Goal: Download file/media

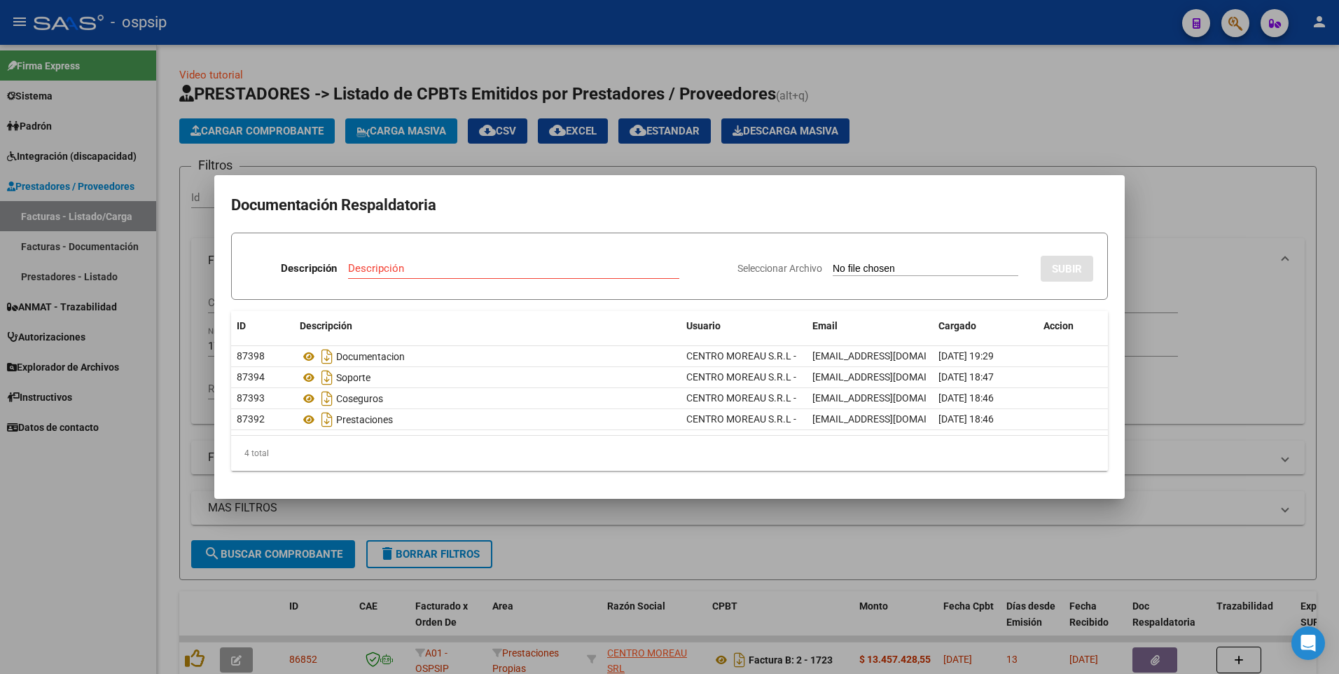
click at [1193, 145] on div at bounding box center [669, 337] width 1339 height 674
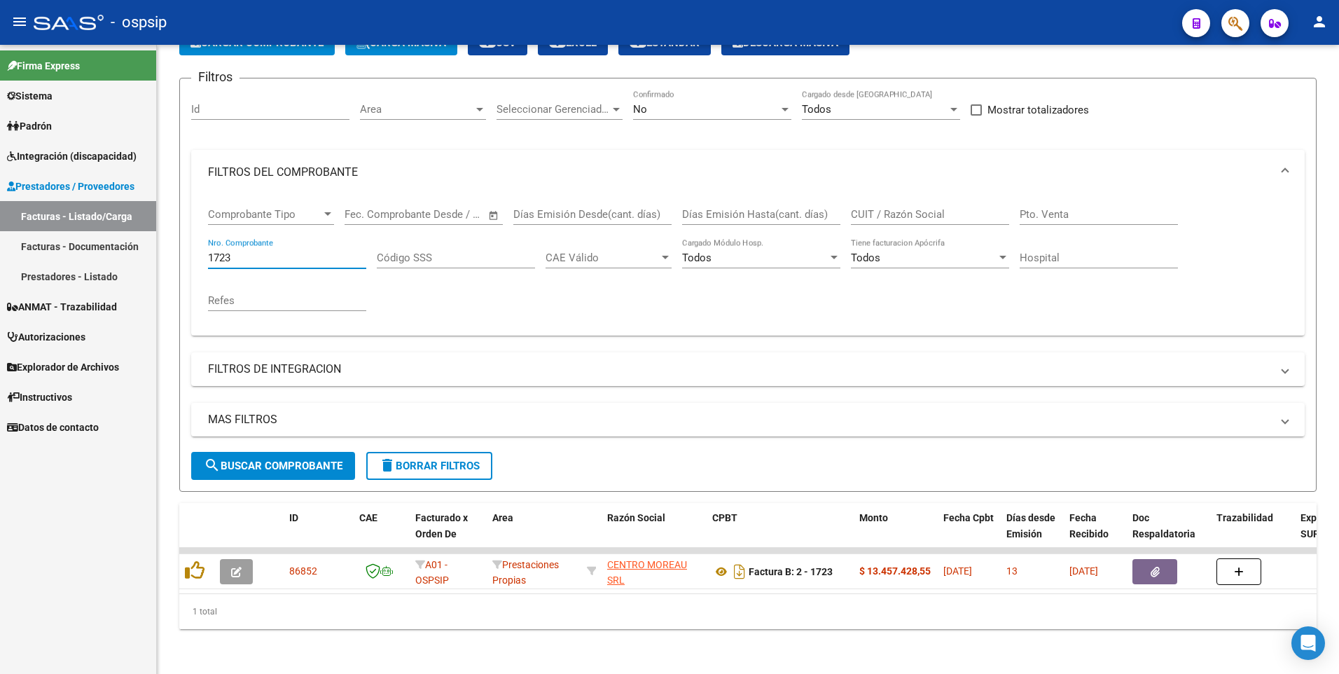
drag, startPoint x: 247, startPoint y: 249, endPoint x: 150, endPoint y: 261, distance: 98.0
click at [150, 260] on mat-sidenav-container "Firma Express Sistema Usuarios Todos los Usuarios Padrón Afiliados Empadronados…" at bounding box center [669, 359] width 1339 height 629
click at [668, 103] on div "No" at bounding box center [706, 109] width 146 height 13
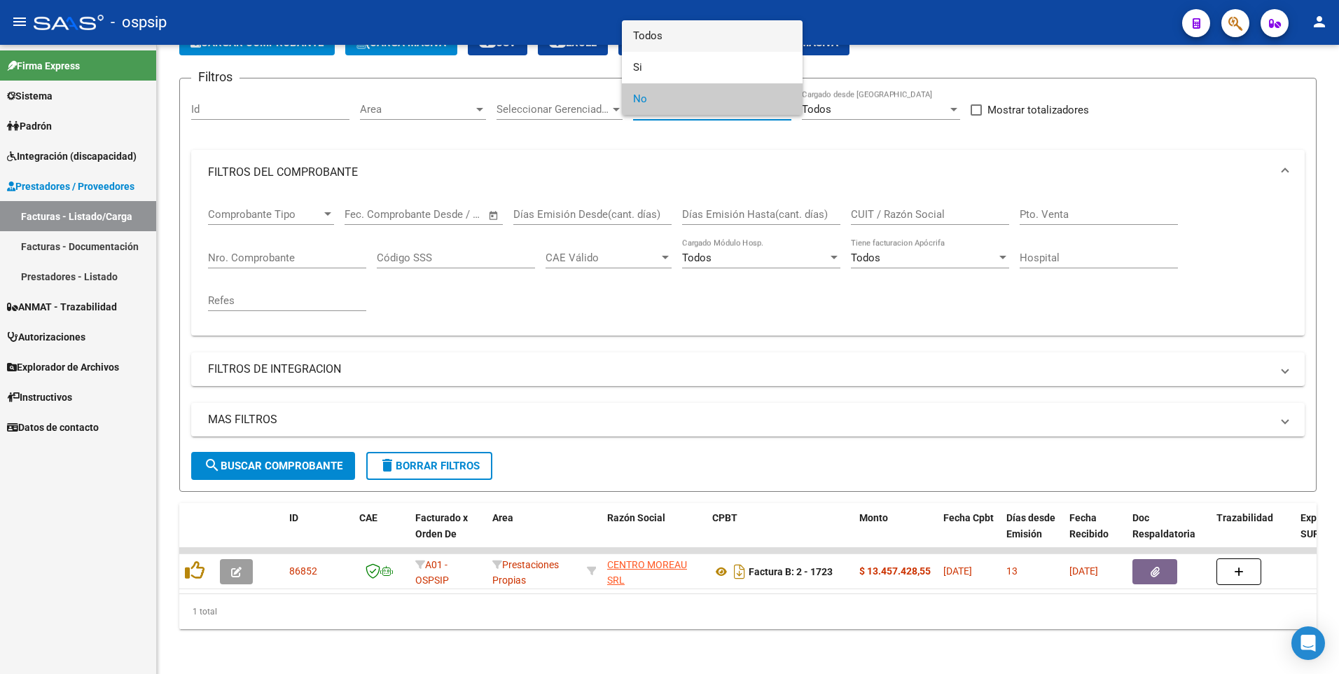
click at [670, 35] on span "Todos" at bounding box center [712, 36] width 158 height 32
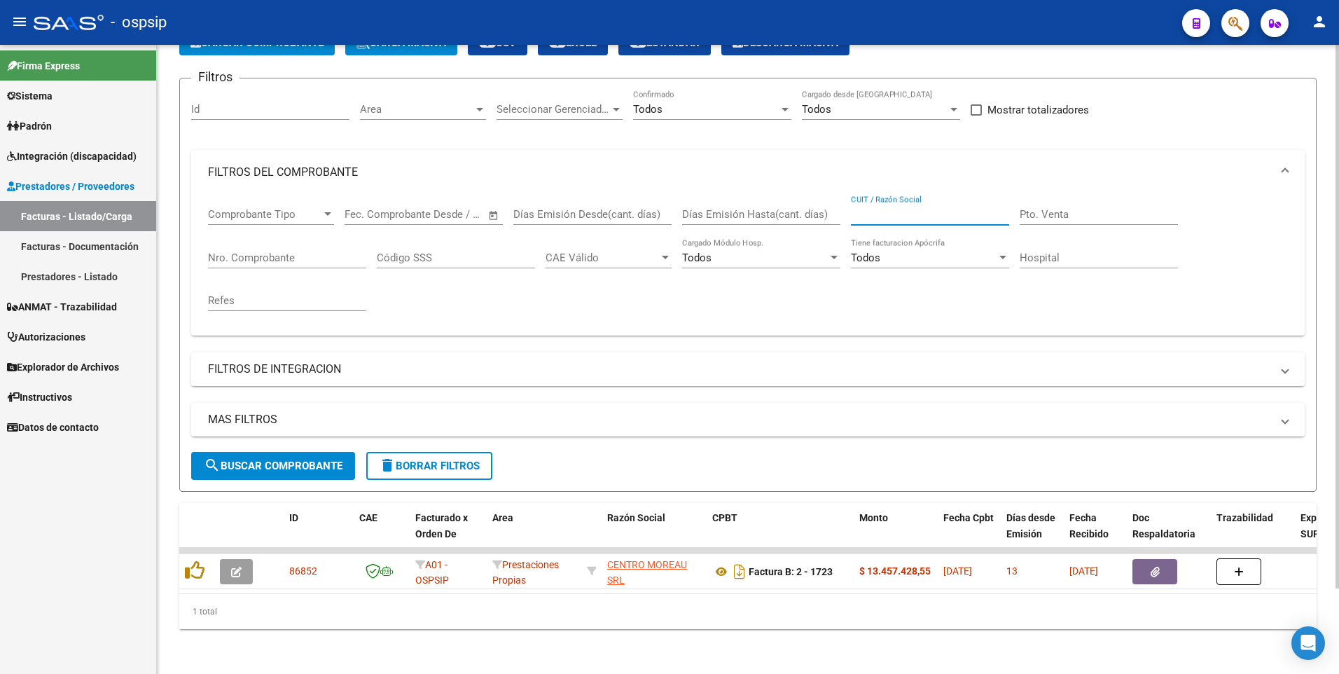
click at [906, 208] on input "CUIT / Razón Social" at bounding box center [930, 214] width 158 height 13
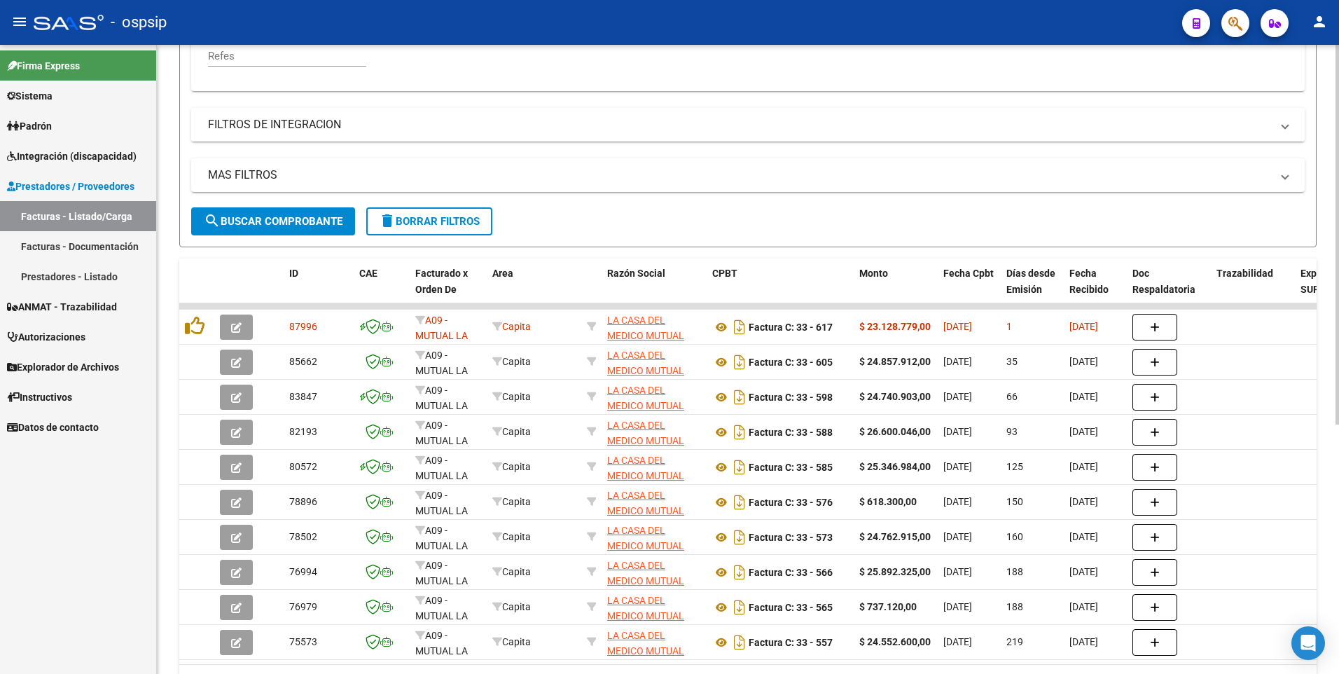
scroll to position [379, 0]
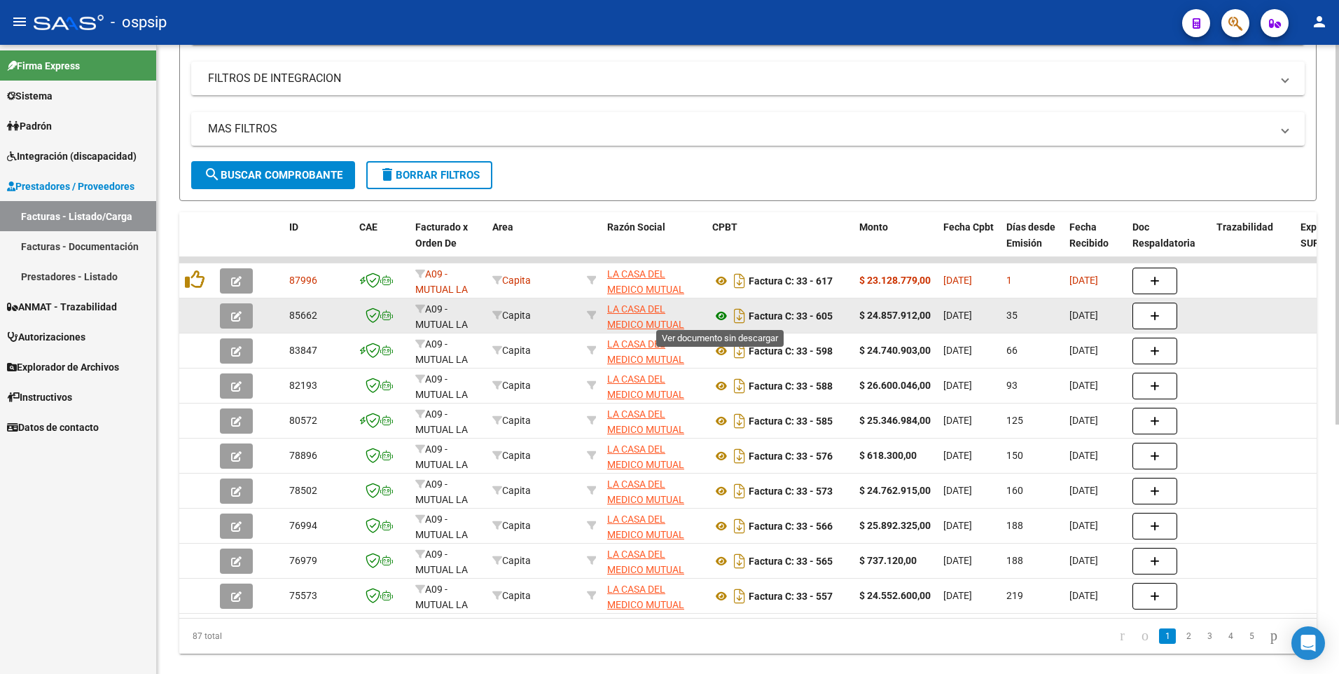
type input "30710126107"
click at [716, 317] on icon at bounding box center [721, 315] width 18 height 17
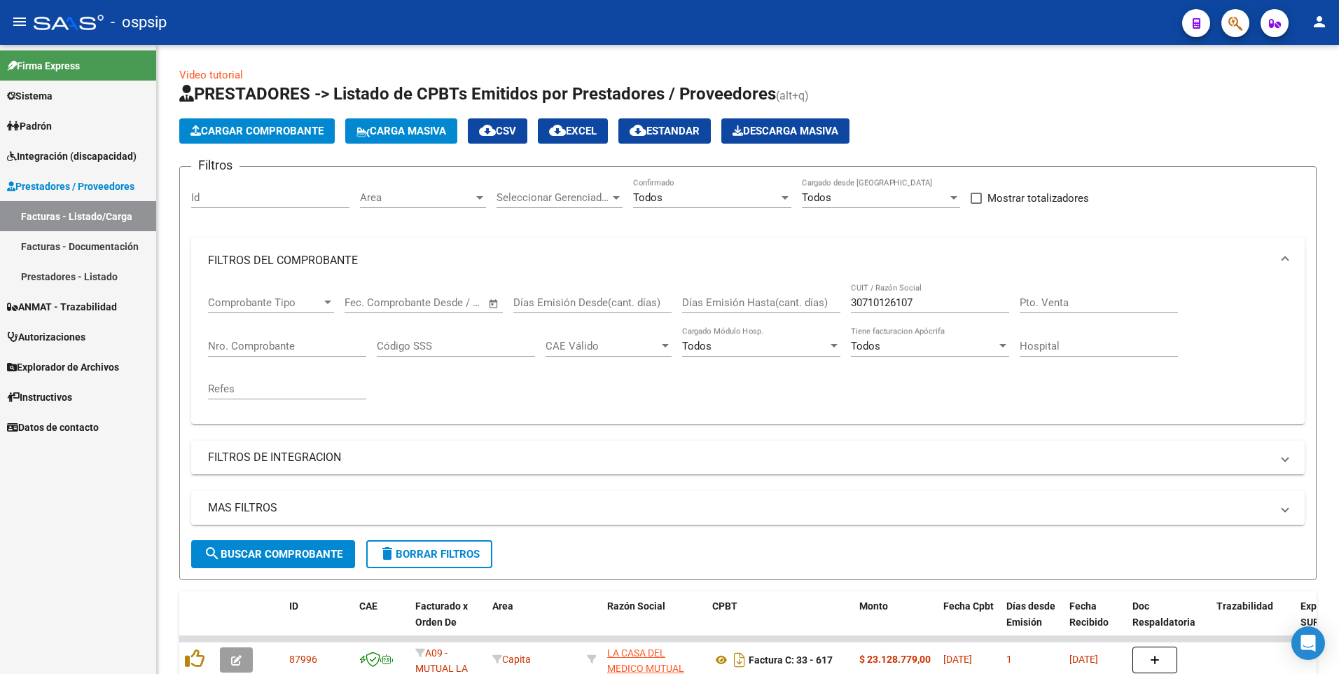
click at [68, 217] on link "Facturas - Listado/Carga" at bounding box center [78, 216] width 156 height 30
click at [263, 343] on input "Nro. Comprobante" at bounding box center [287, 346] width 158 height 13
drag, startPoint x: 927, startPoint y: 305, endPoint x: 778, endPoint y: 328, distance: 151.1
click at [778, 328] on div "Comprobante Tipo Comprobante Tipo Start date – End date Fec. Comprobante Desde …" at bounding box center [748, 348] width 1080 height 130
click at [317, 343] on input "Nro. Comprobante" at bounding box center [287, 346] width 158 height 13
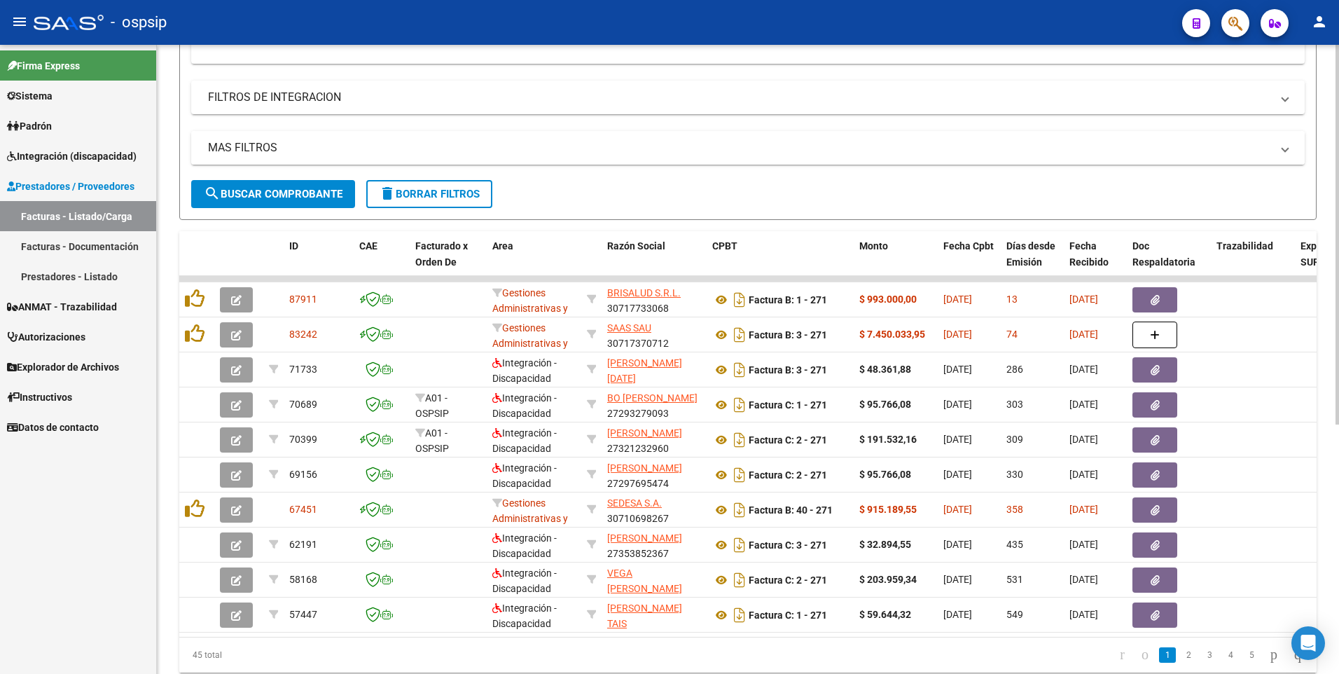
scroll to position [414, 0]
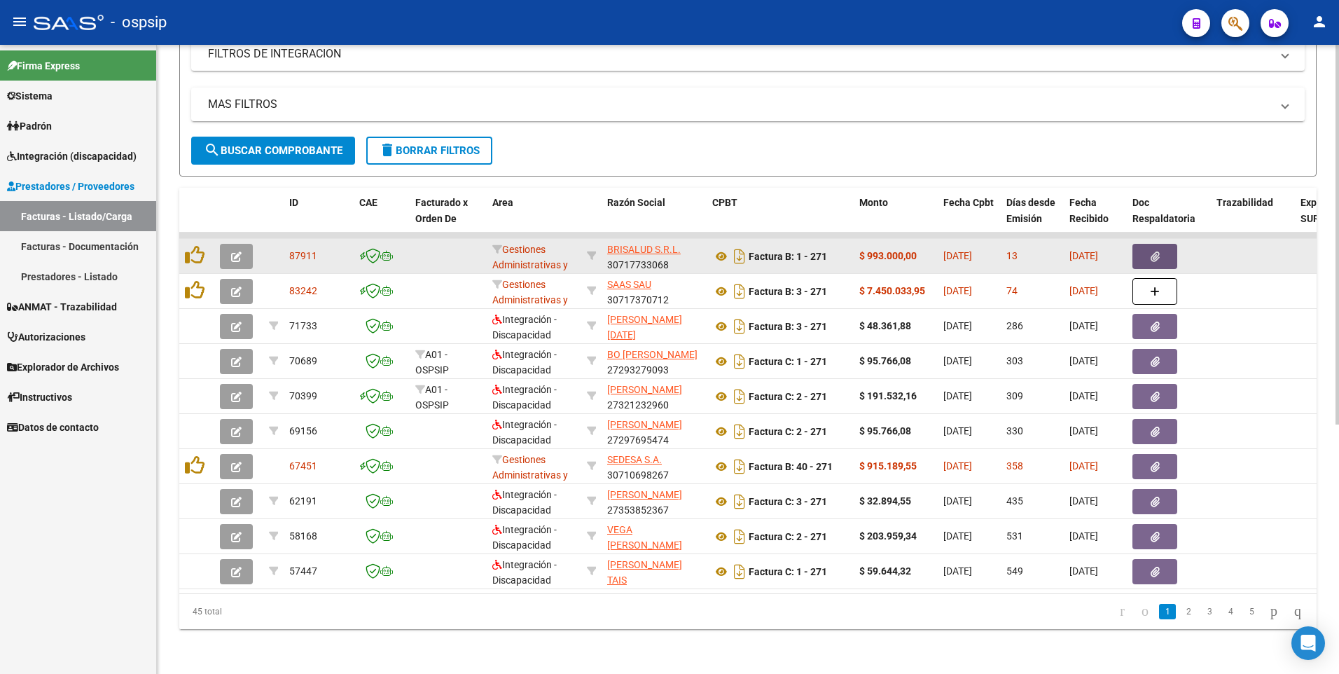
click at [1162, 249] on button "button" at bounding box center [1154, 256] width 45 height 25
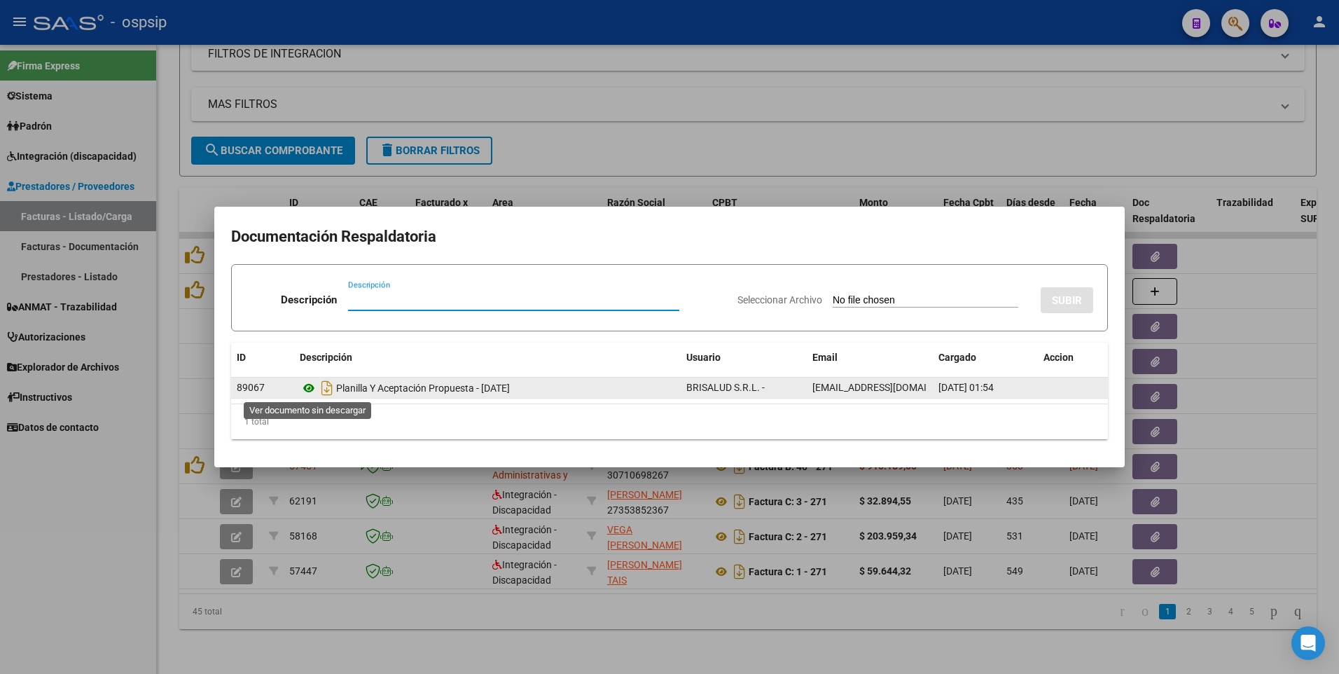
click at [307, 386] on icon at bounding box center [309, 388] width 18 height 17
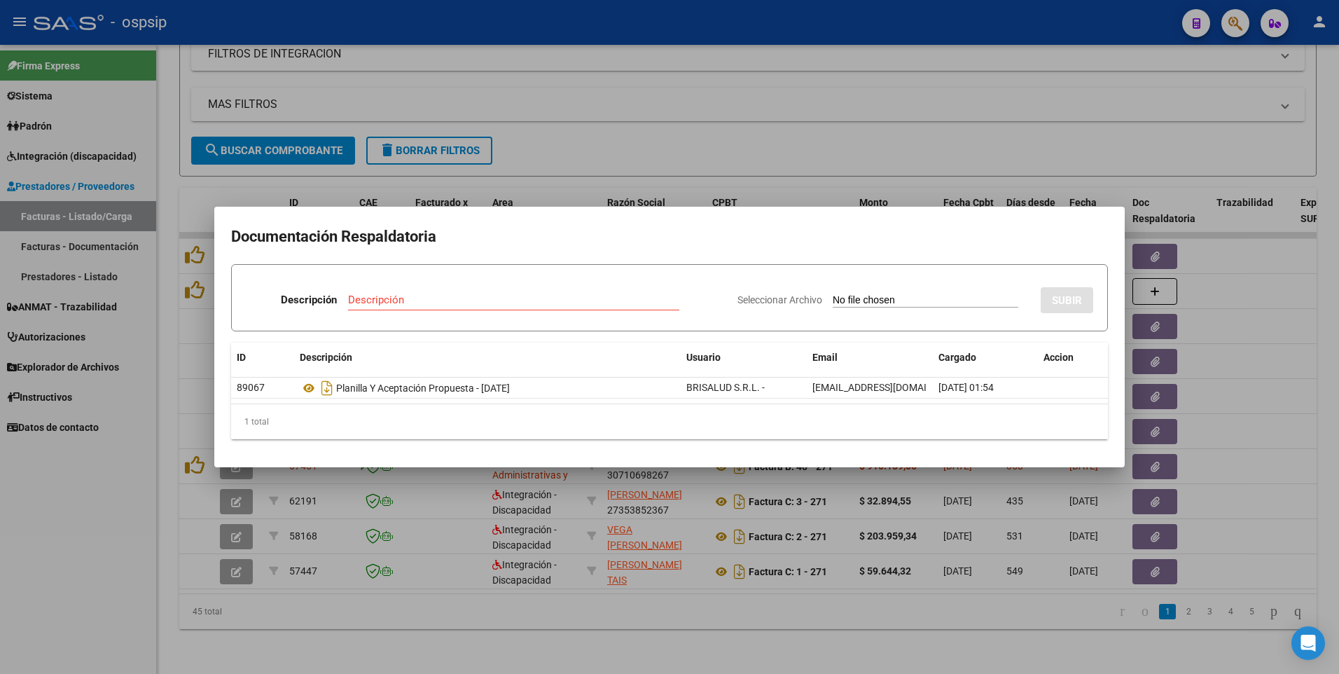
click at [565, 127] on div at bounding box center [669, 337] width 1339 height 674
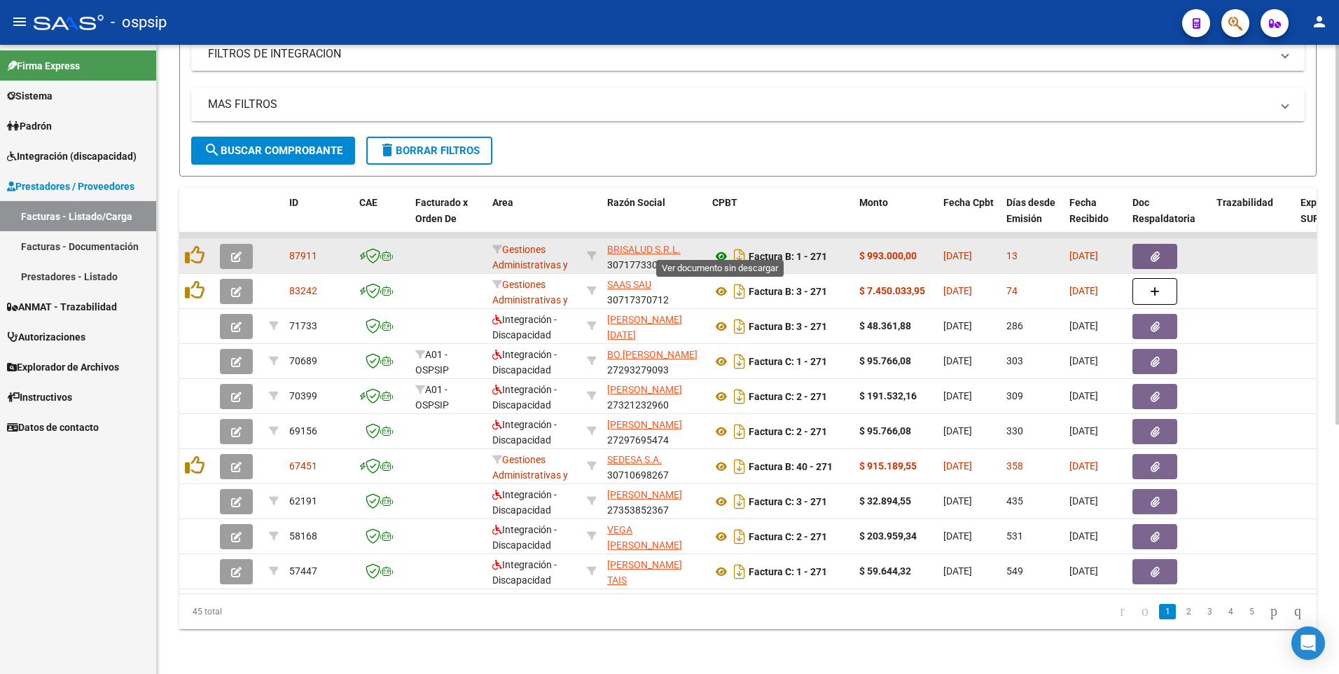
click at [724, 248] on icon at bounding box center [721, 256] width 18 height 17
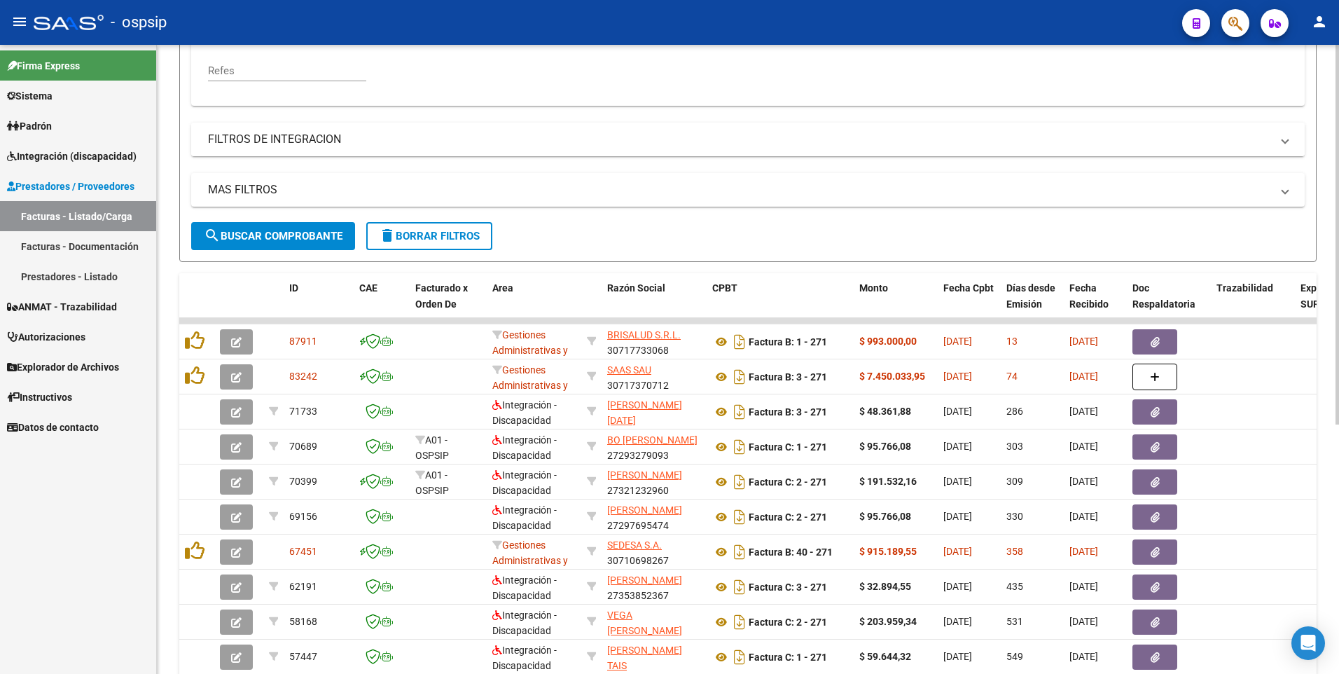
scroll to position [204, 0]
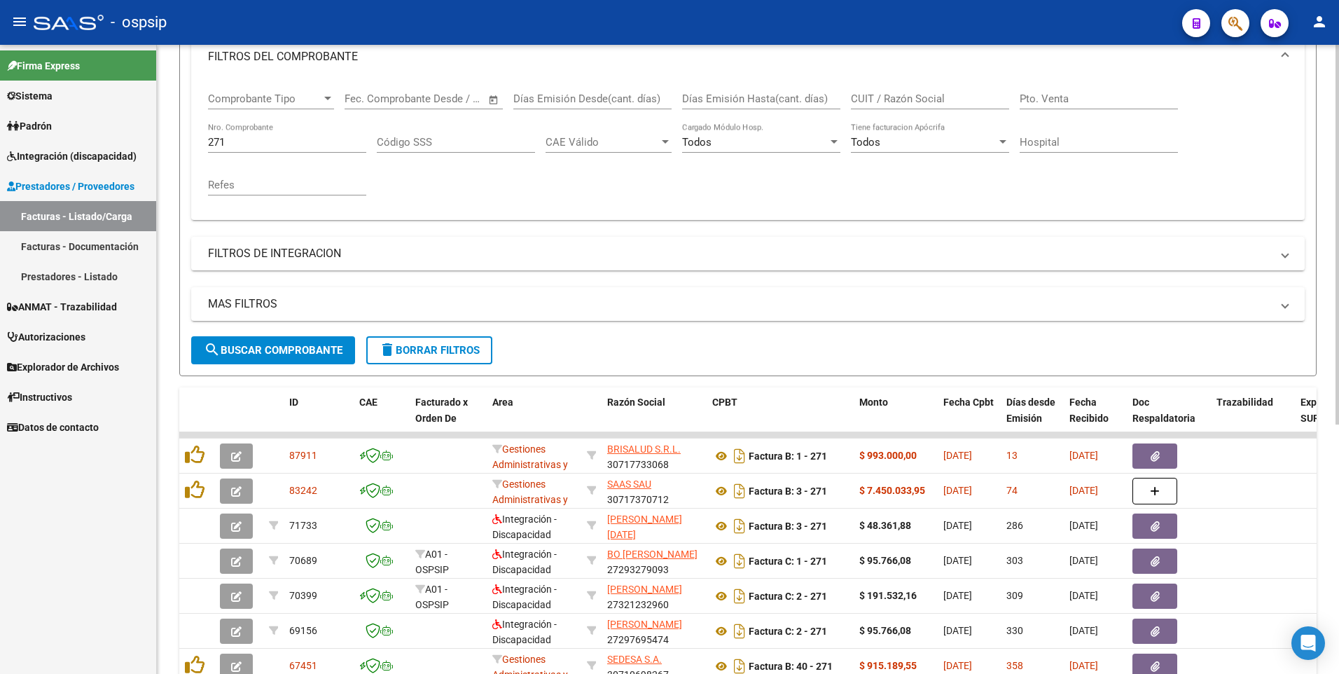
click at [267, 144] on input "271" at bounding box center [287, 142] width 158 height 13
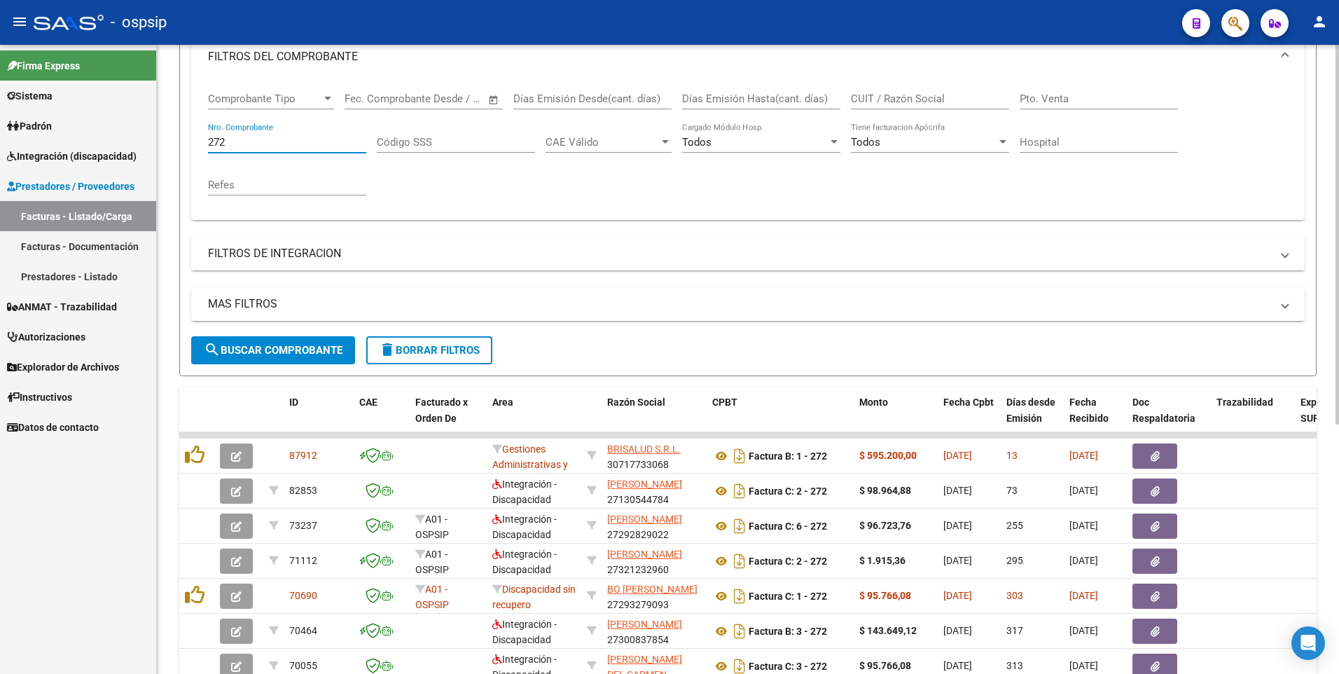
scroll to position [344, 0]
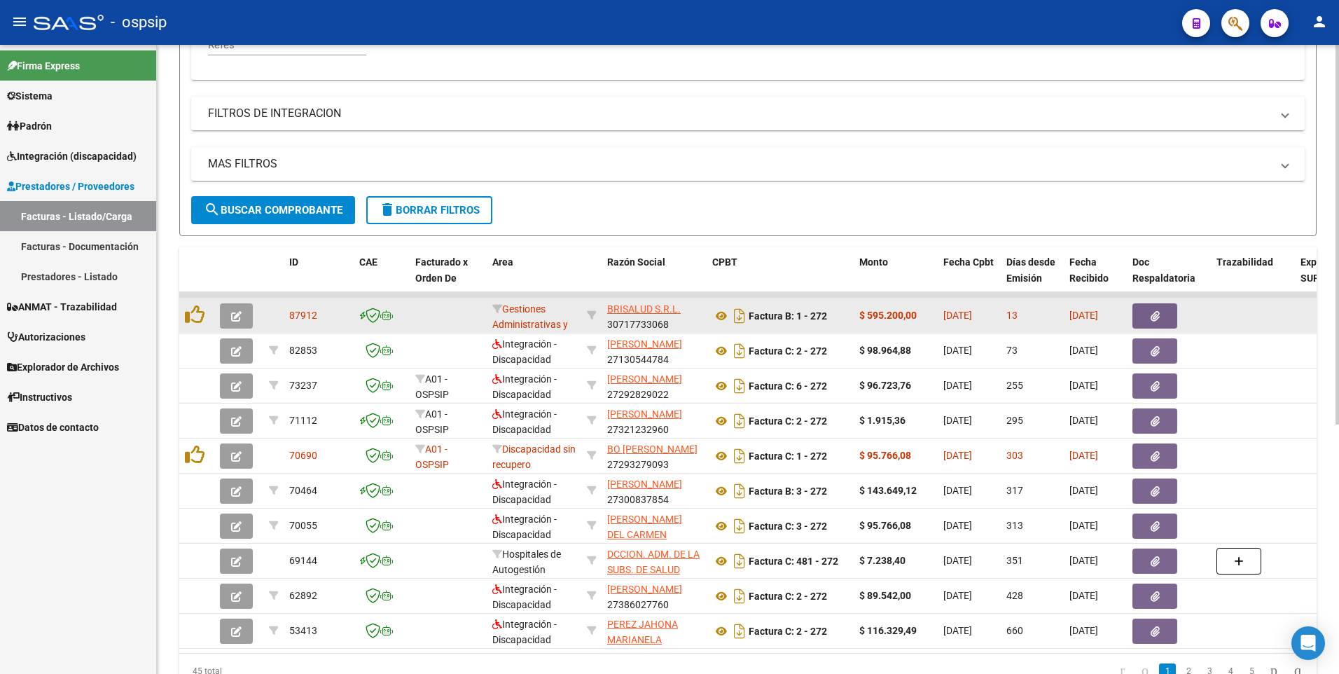
click at [1171, 317] on button "button" at bounding box center [1154, 315] width 45 height 25
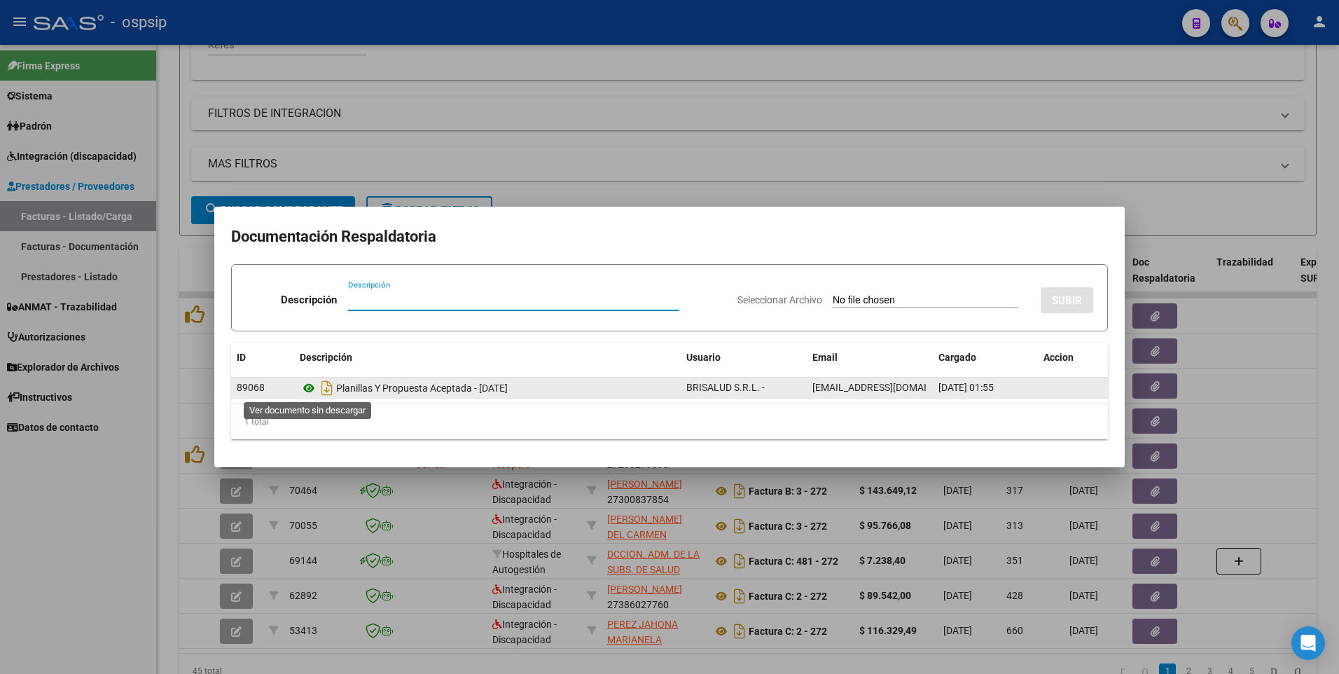
click at [311, 382] on icon at bounding box center [309, 388] width 18 height 17
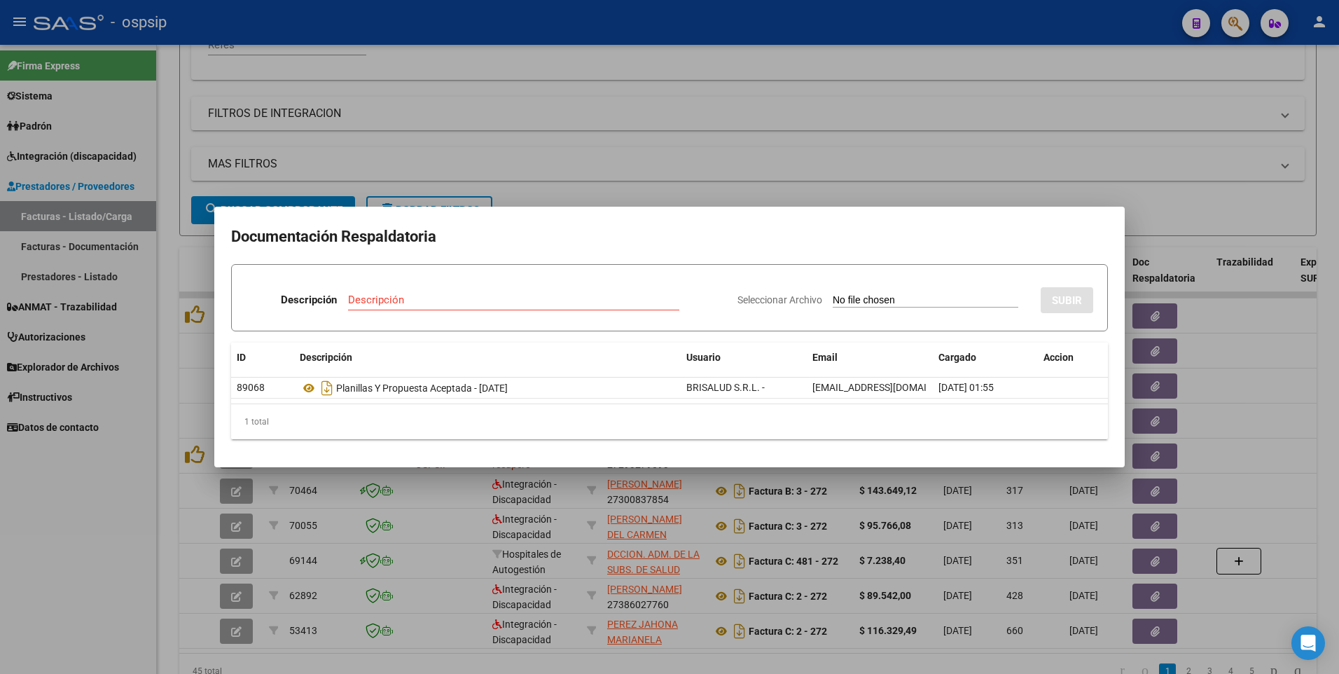
click at [602, 166] on div at bounding box center [669, 337] width 1339 height 674
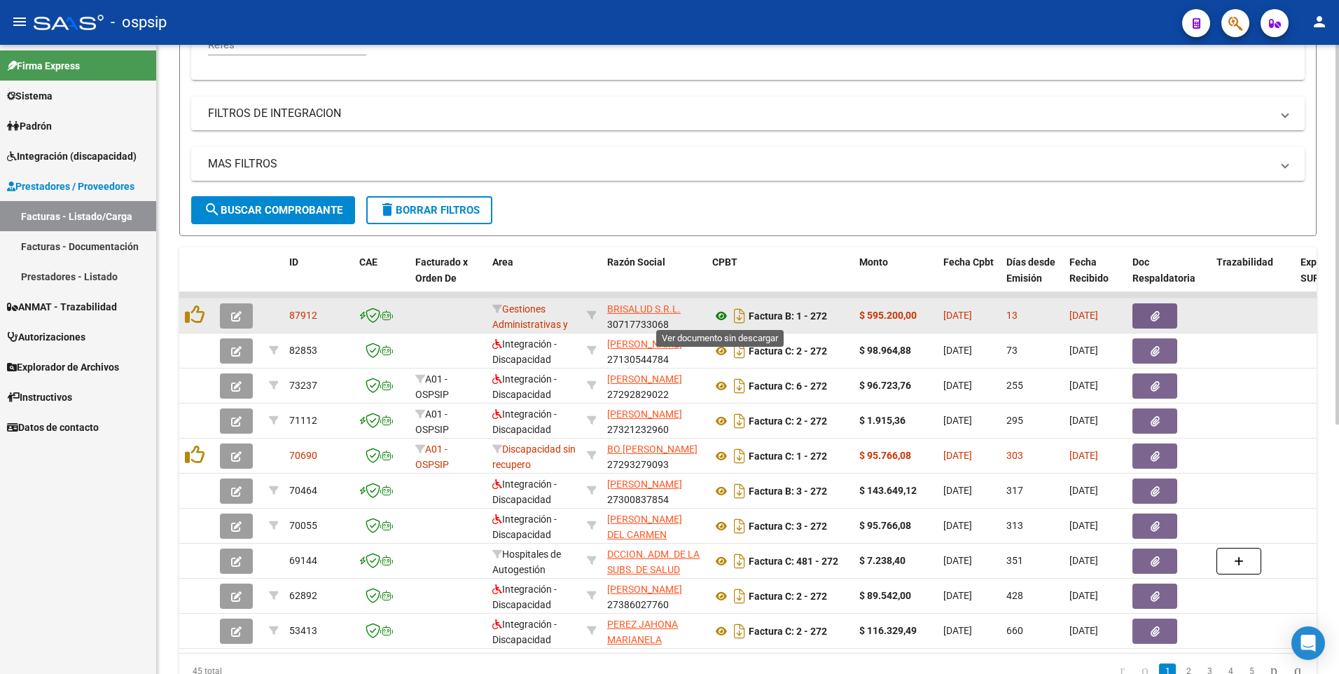
click at [719, 316] on icon at bounding box center [721, 315] width 18 height 17
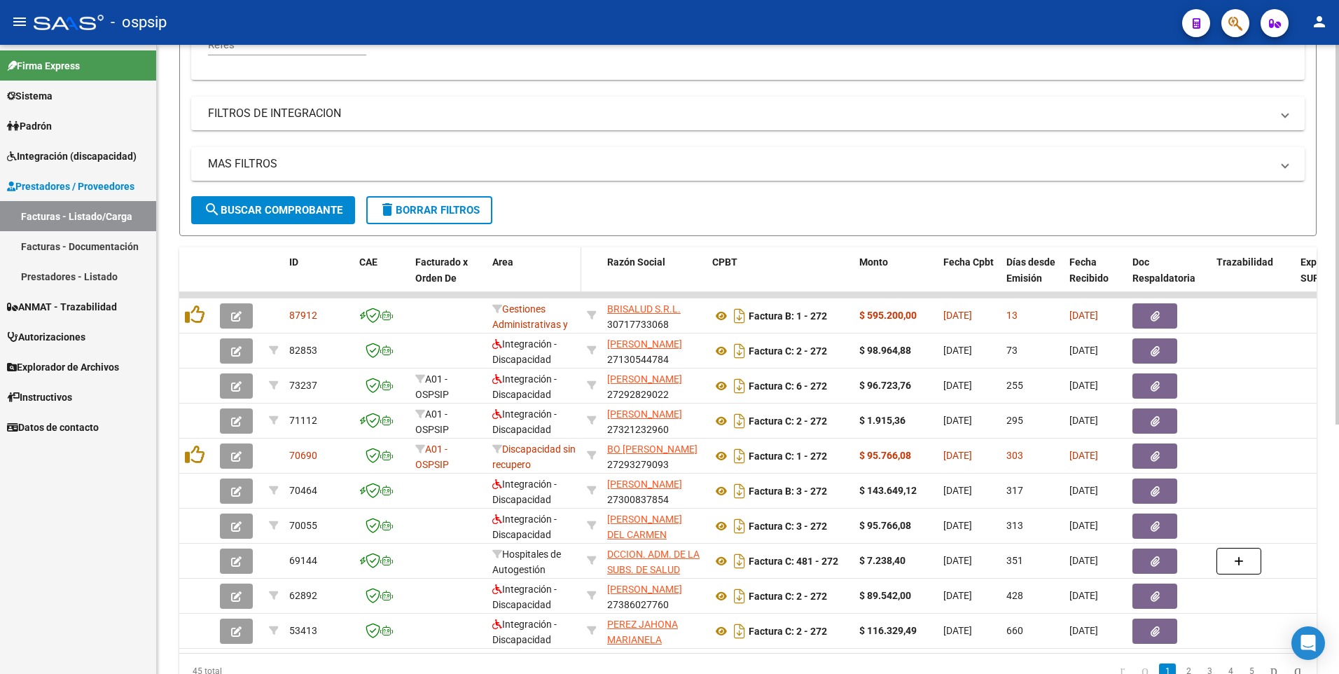
scroll to position [134, 0]
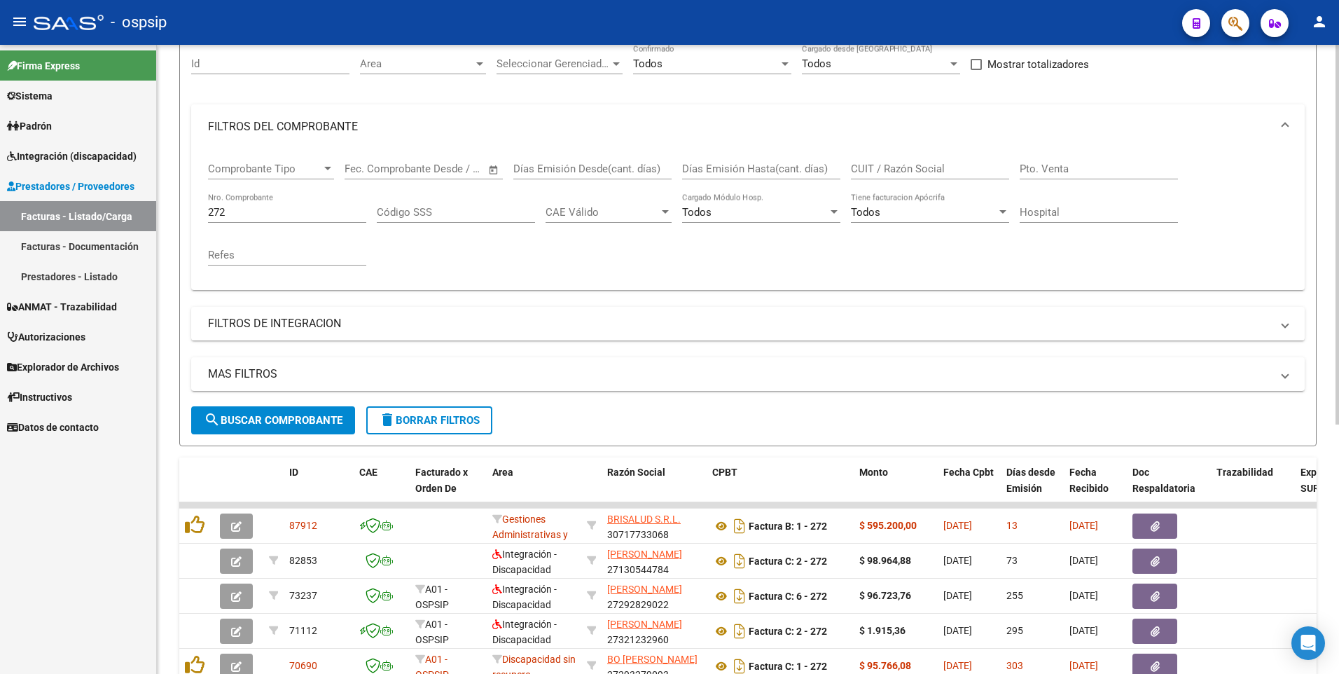
click at [285, 216] on input "272" at bounding box center [287, 212] width 158 height 13
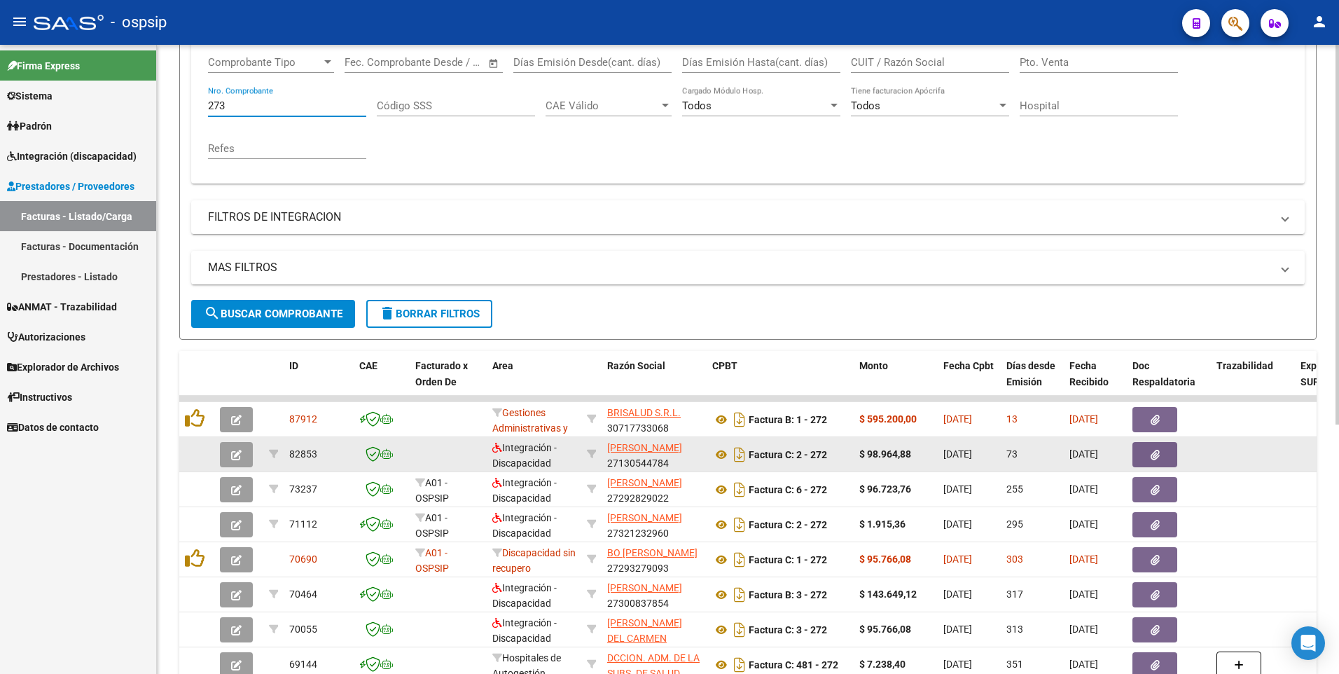
scroll to position [64, 0]
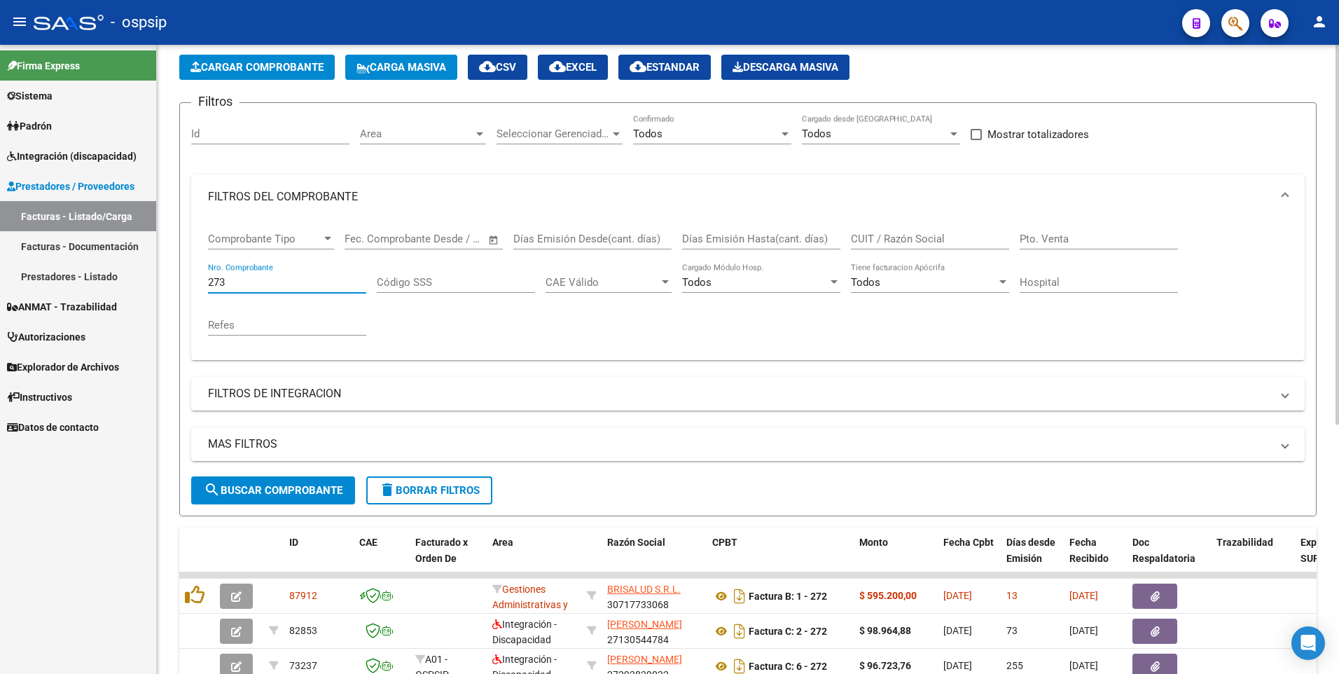
type input "273"
click at [270, 484] on span "search Buscar Comprobante" at bounding box center [273, 490] width 139 height 13
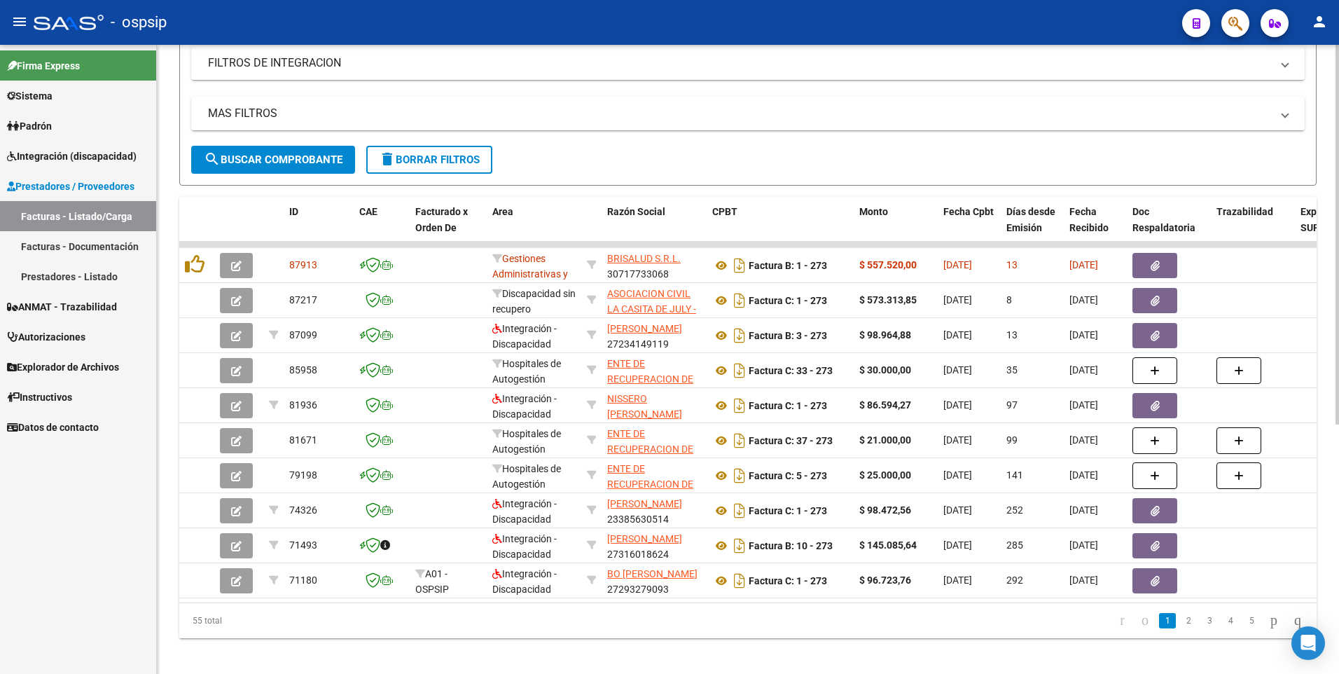
scroll to position [414, 0]
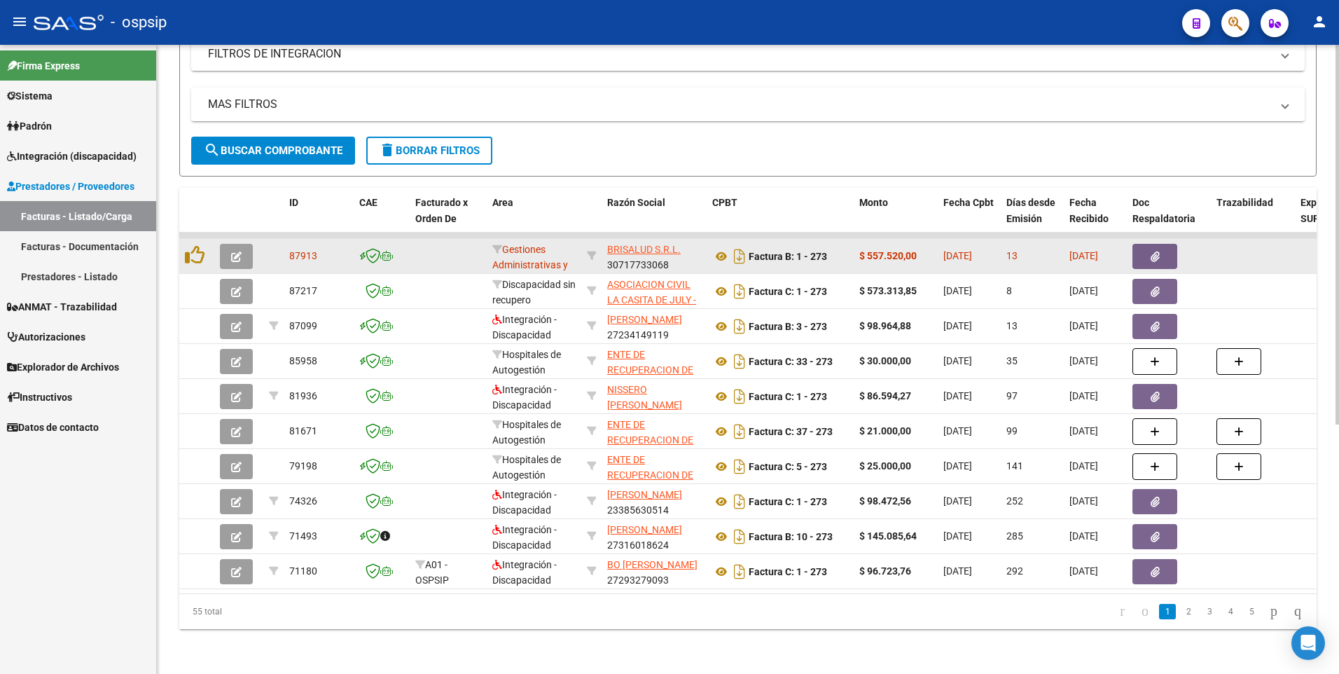
click at [1146, 258] on button "button" at bounding box center [1154, 256] width 45 height 25
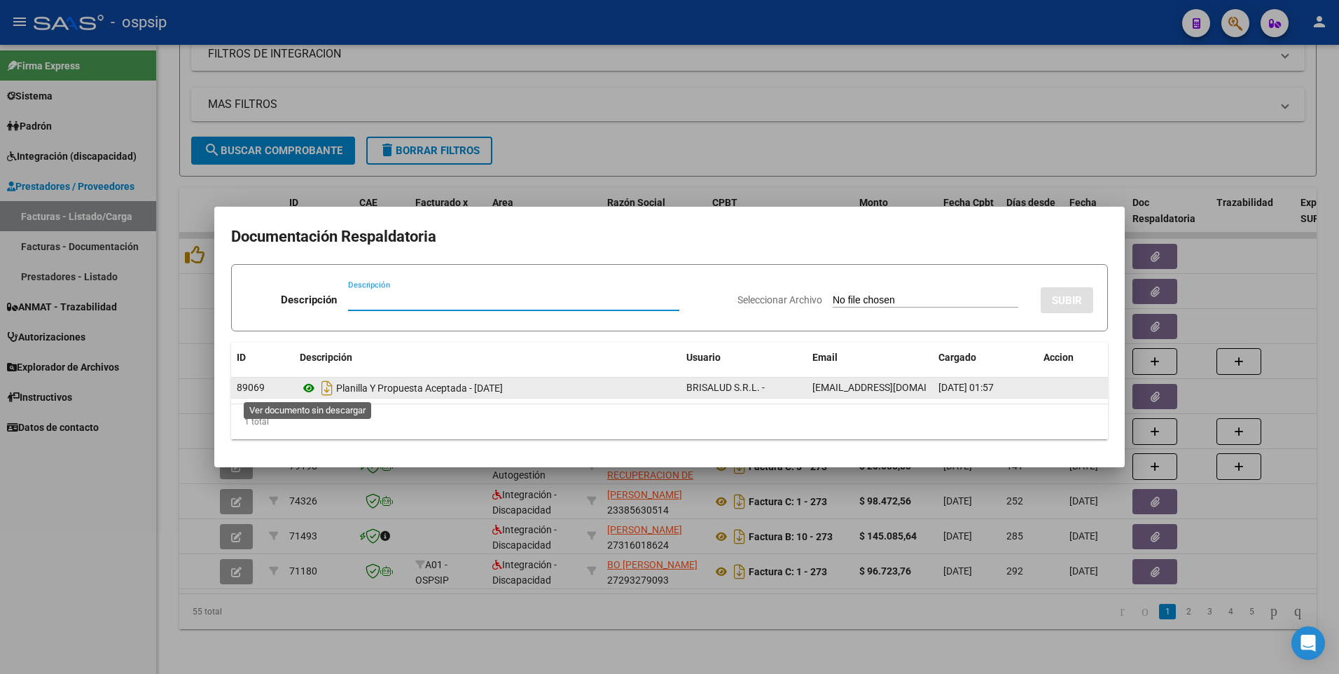
click at [307, 384] on icon at bounding box center [309, 388] width 18 height 17
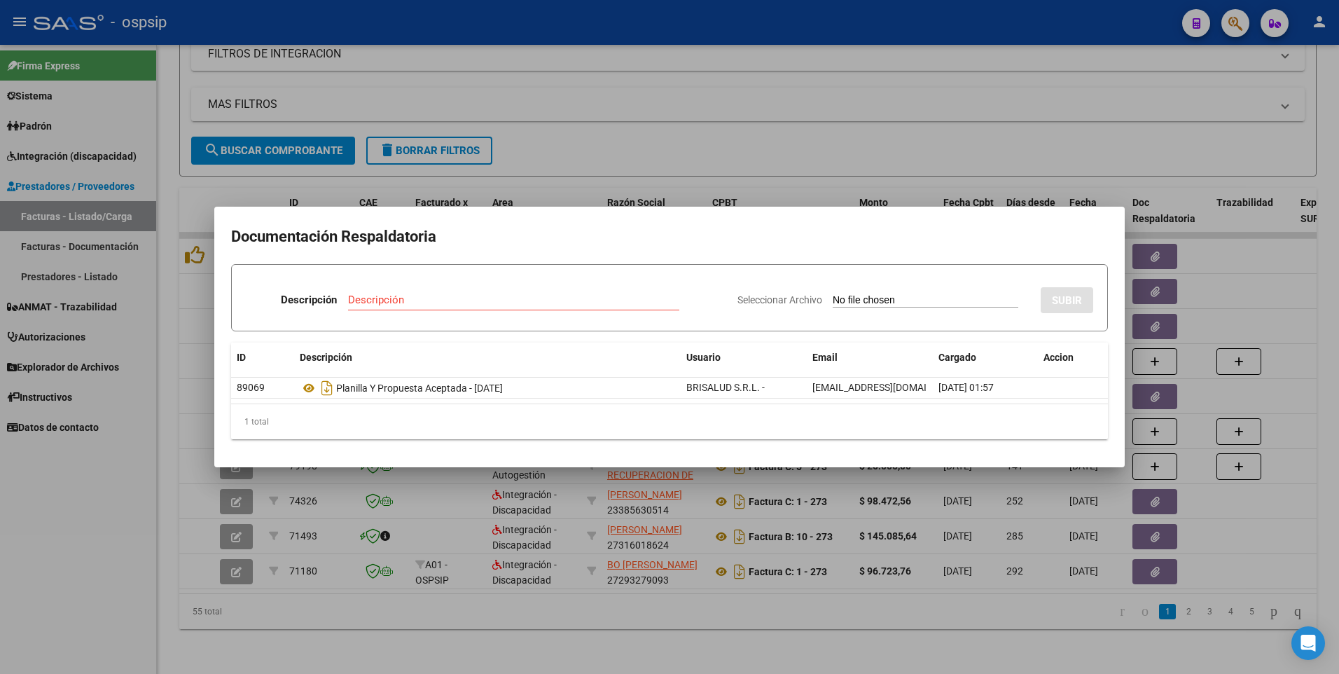
click at [639, 136] on div at bounding box center [669, 337] width 1339 height 674
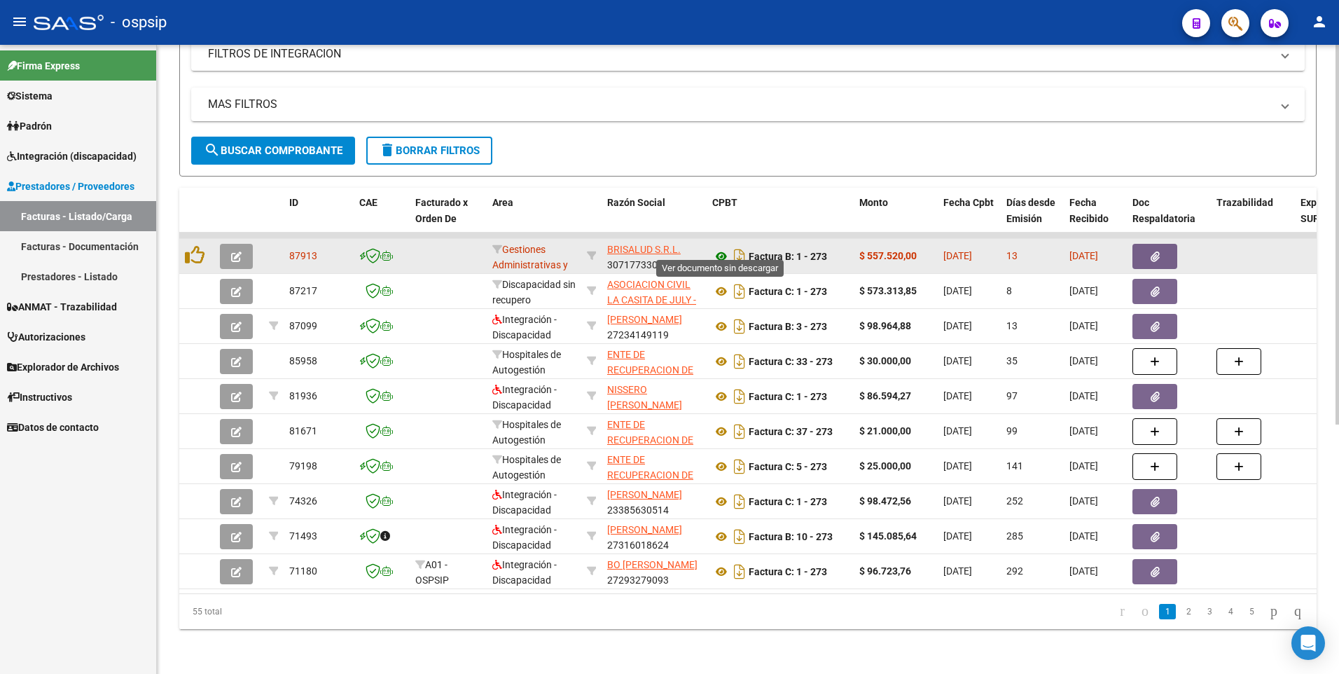
click at [717, 248] on icon at bounding box center [721, 256] width 18 height 17
